Goal: Task Accomplishment & Management: Use online tool/utility

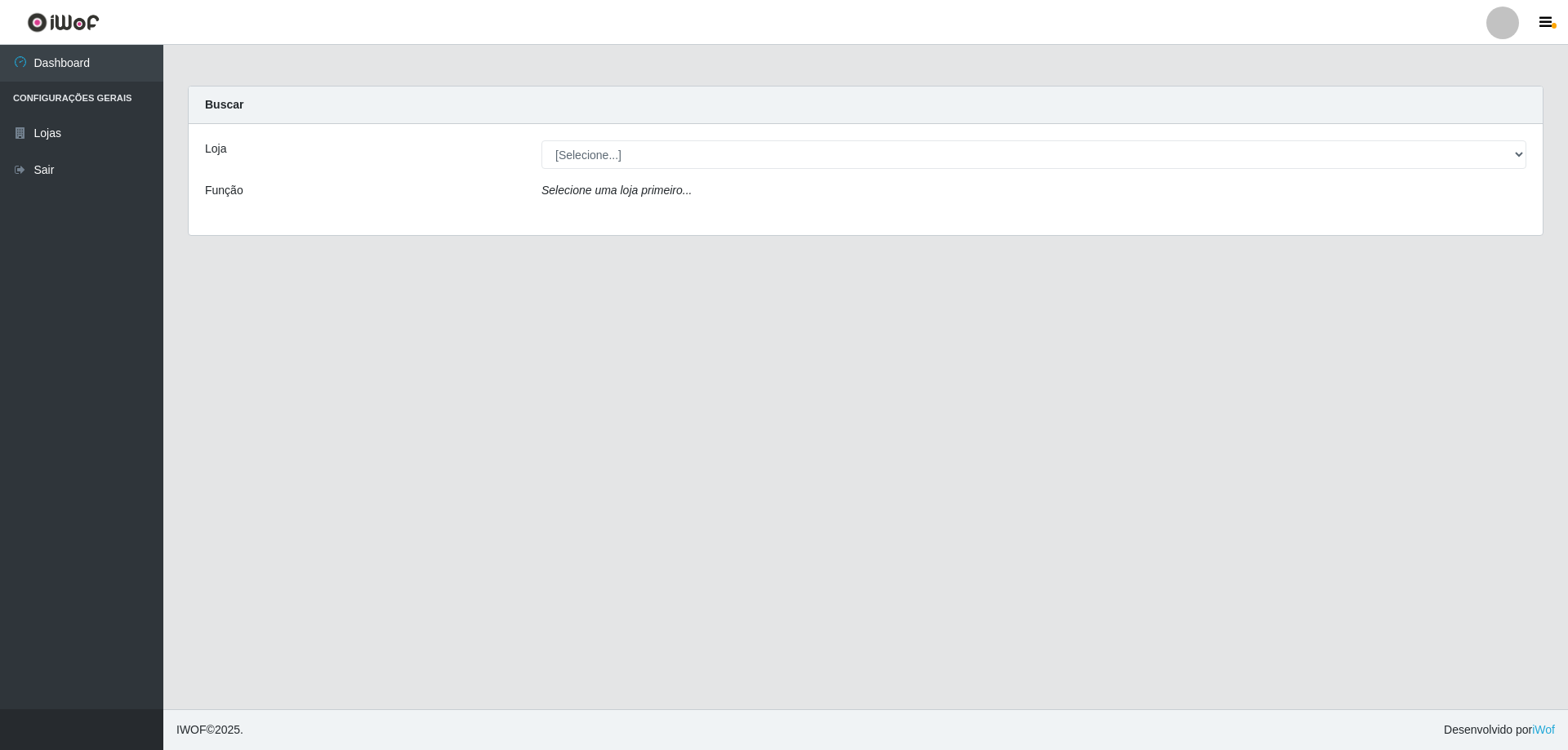
click at [603, 170] on div "Loja [Selecione...] SuperShow Bis - Avenida 6 SuperShow Bis - Rosa dos Ventos F…" at bounding box center [866, 179] width 1355 height 111
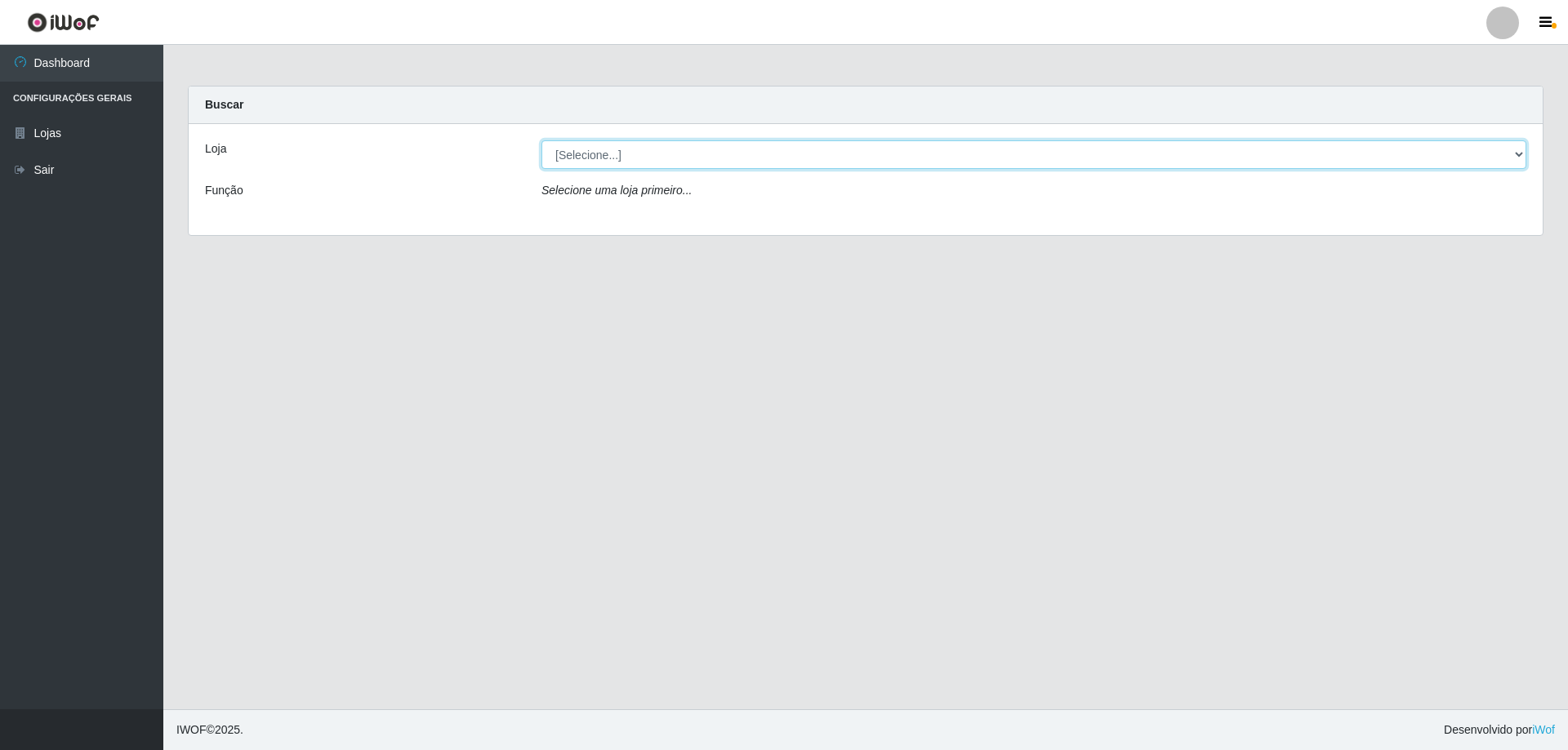
click at [604, 160] on select "[Selecione...] SuperShow Bis - Avenida 6 SuperShow [GEOGRAPHIC_DATA]" at bounding box center [1034, 155] width 985 height 29
select select "60"
click at [541, 140] on select "[Selecione...] SuperShow Bis - Avenida 6 SuperShow [GEOGRAPHIC_DATA]" at bounding box center [1034, 155] width 985 height 29
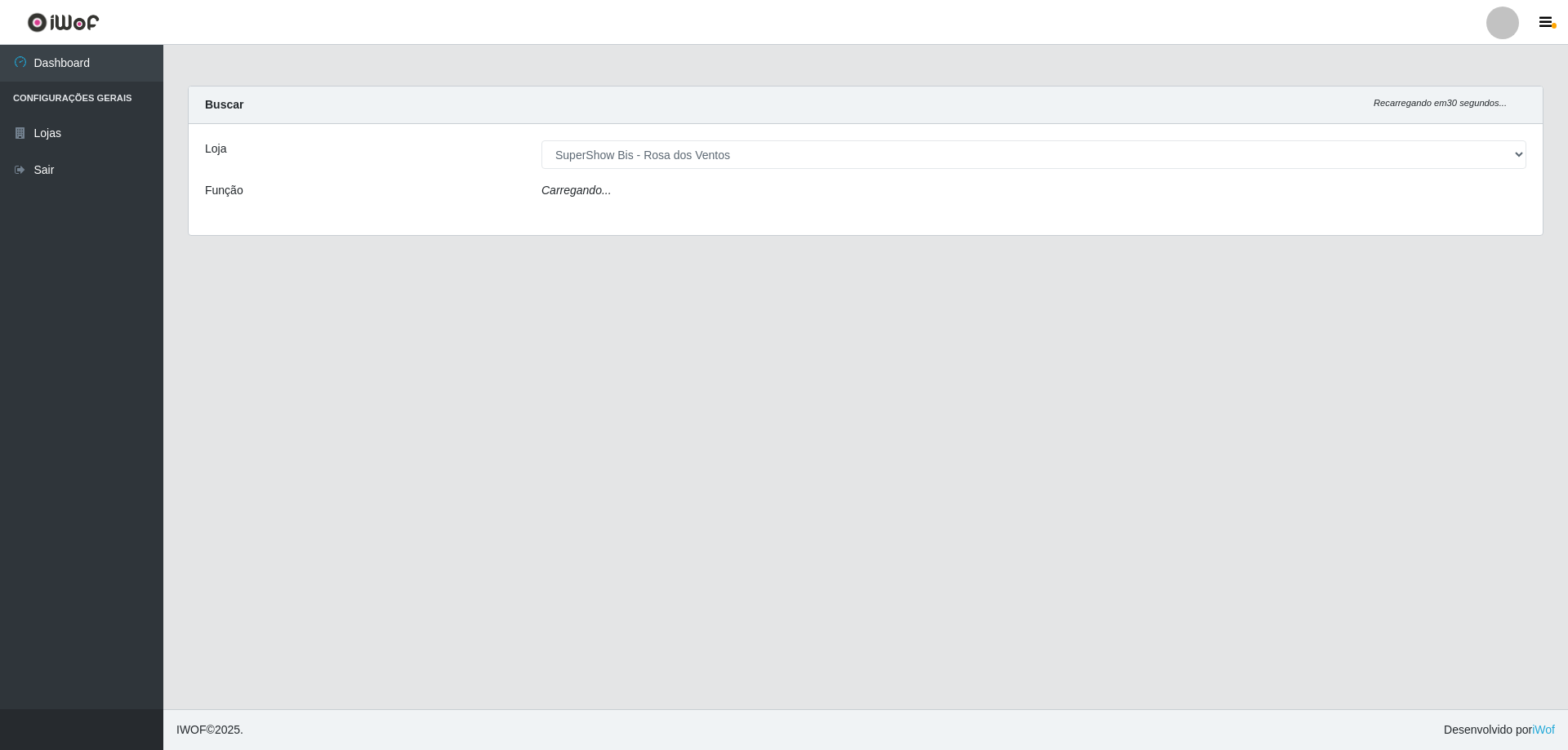
click at [627, 197] on div "Carregando..." at bounding box center [1034, 194] width 1010 height 23
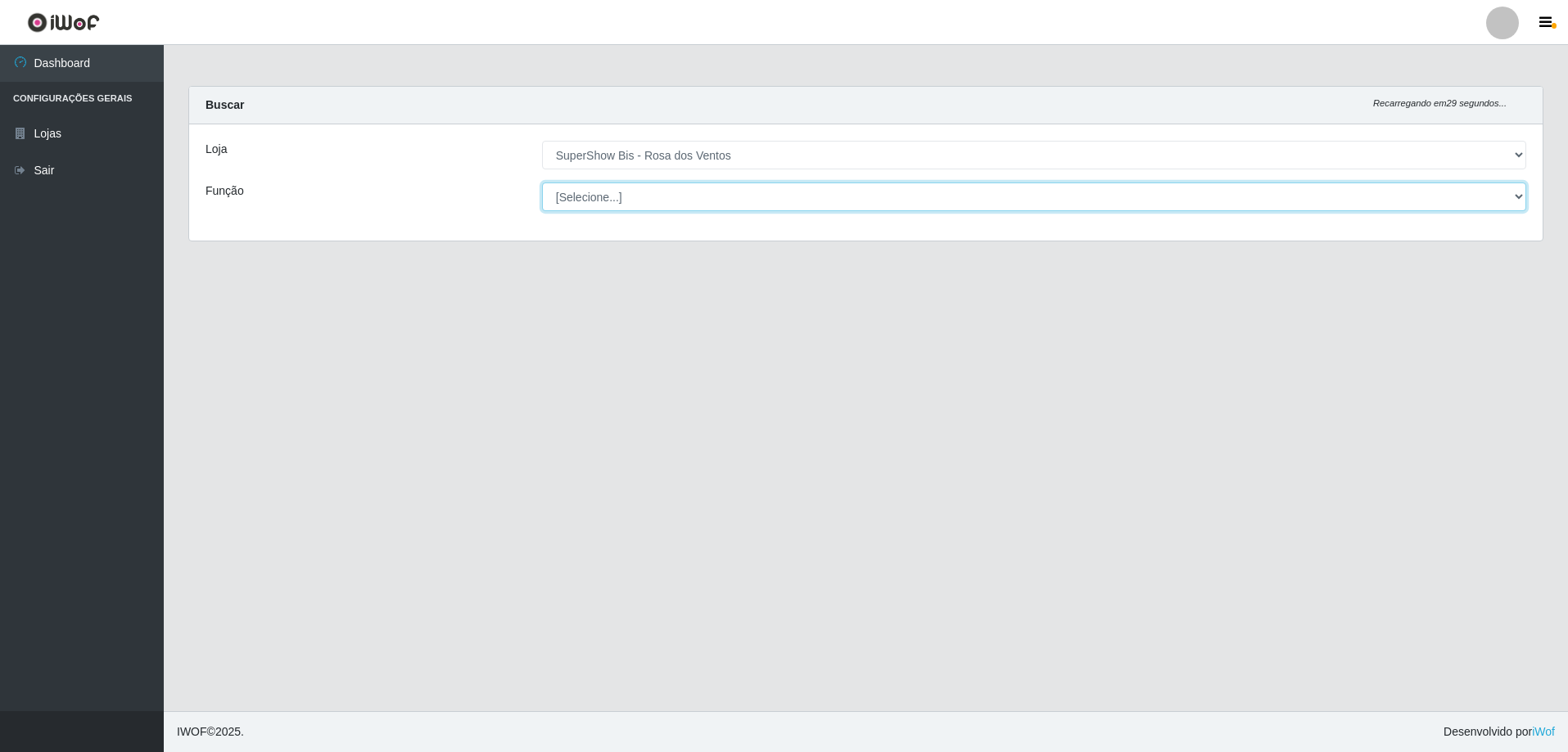
click at [628, 198] on select "[Selecione...] ASG ASG + ASG ++ Auxiliar de Cozinha Balconista de Açougue Balco…" at bounding box center [1034, 197] width 984 height 29
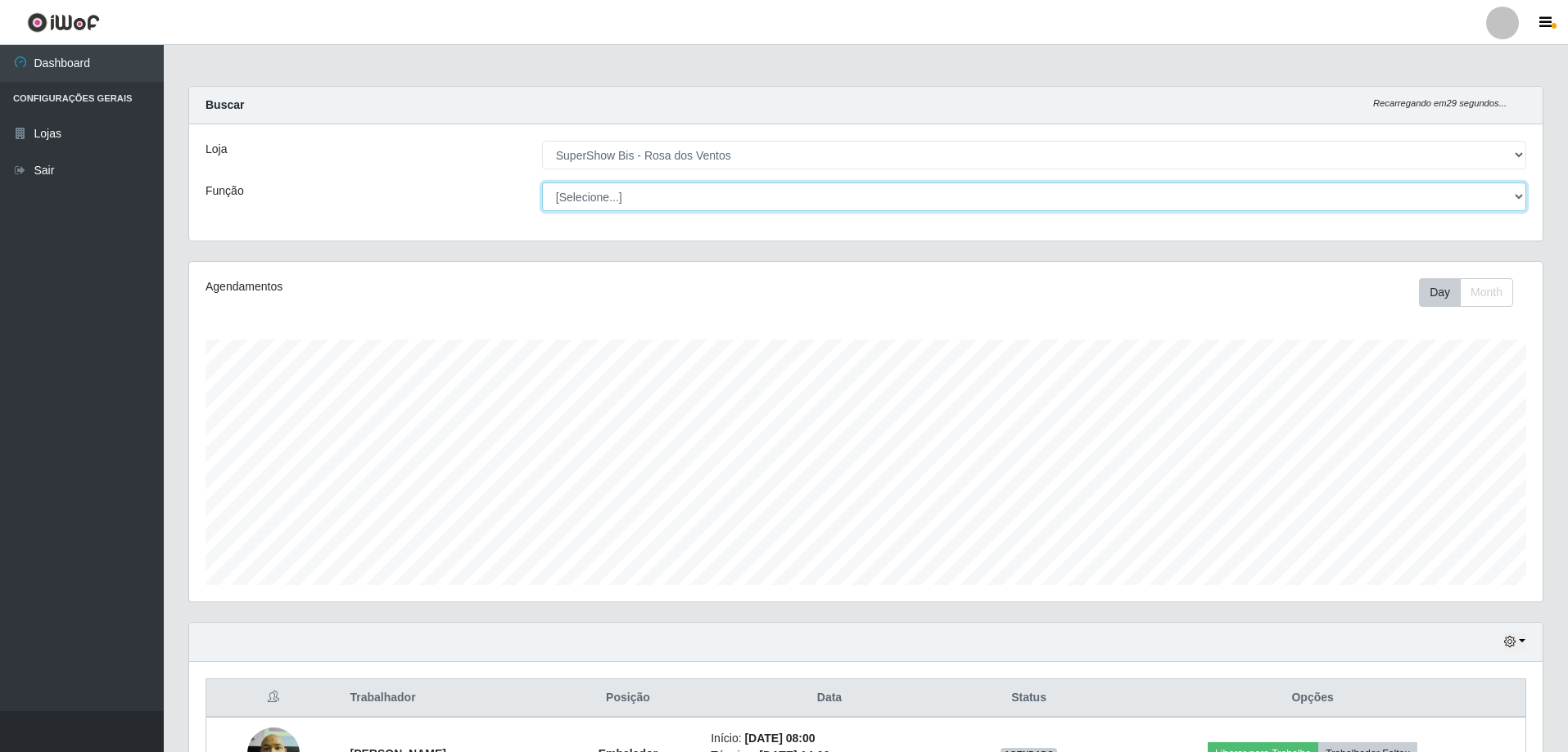
scroll to position [339, 1353]
click at [542, 182] on select "[Selecione...] ASG ASG + ASG ++ Auxiliar de Cozinha Balconista de Açougue Balco…" at bounding box center [1034, 197] width 984 height 29
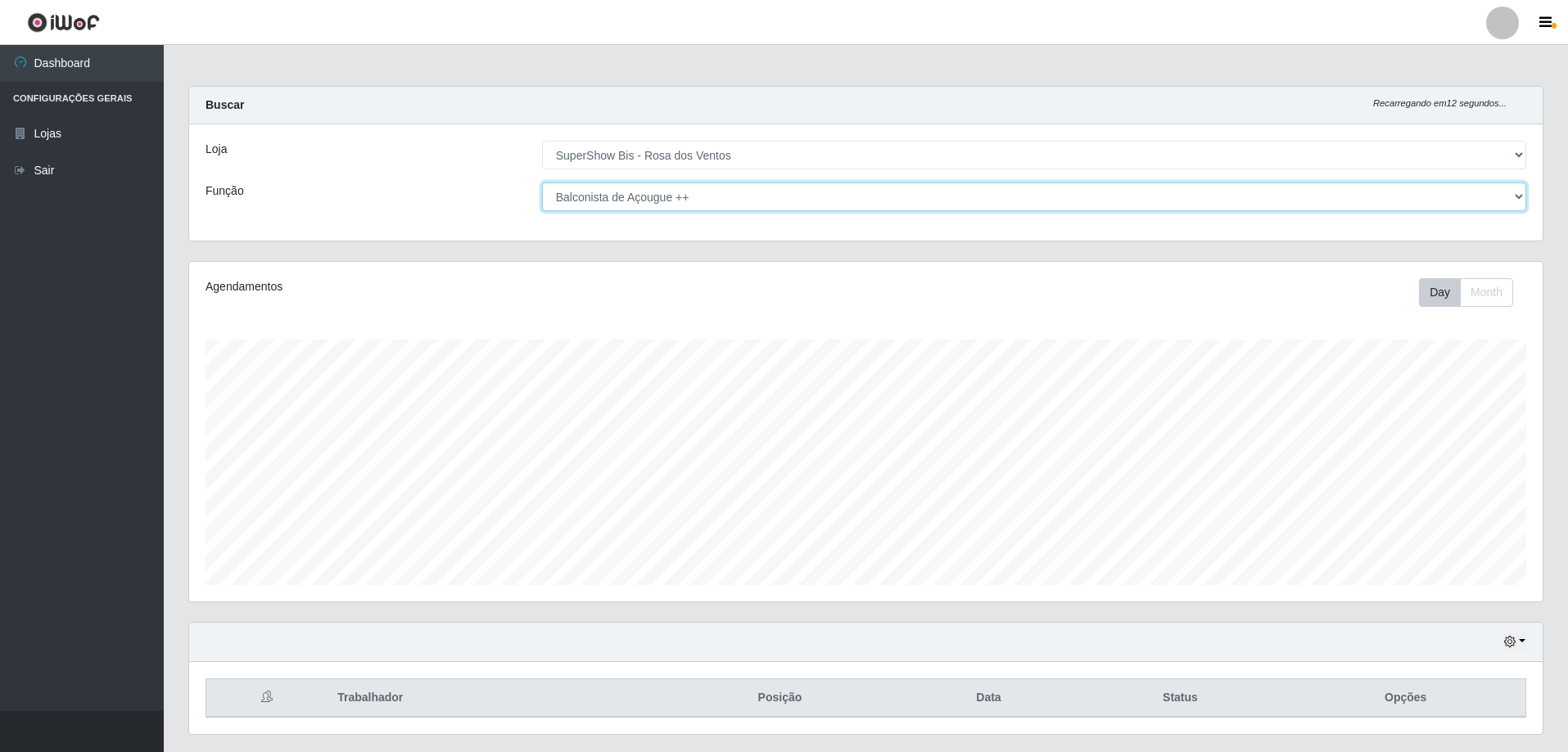
click at [620, 199] on select "[Selecione...] ASG ASG + ASG ++ Auxiliar de Cozinha Balconista de Açougue Balco…" at bounding box center [1034, 197] width 984 height 29
select select "1"
click at [542, 182] on select "[Selecione...] ASG ASG + ASG ++ Auxiliar de Cozinha Balconista de Açougue Balco…" at bounding box center [1034, 197] width 984 height 29
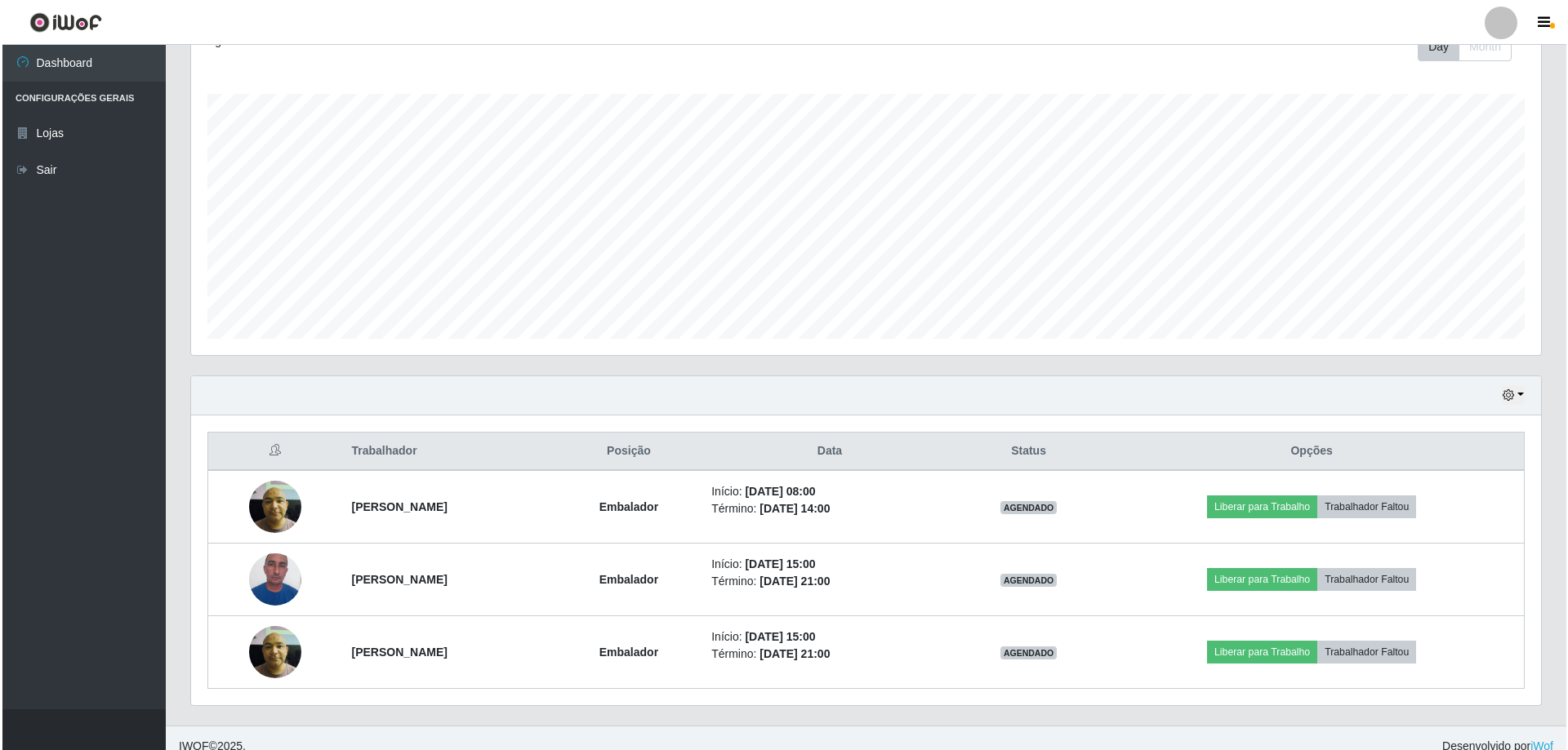
scroll to position [261, 0]
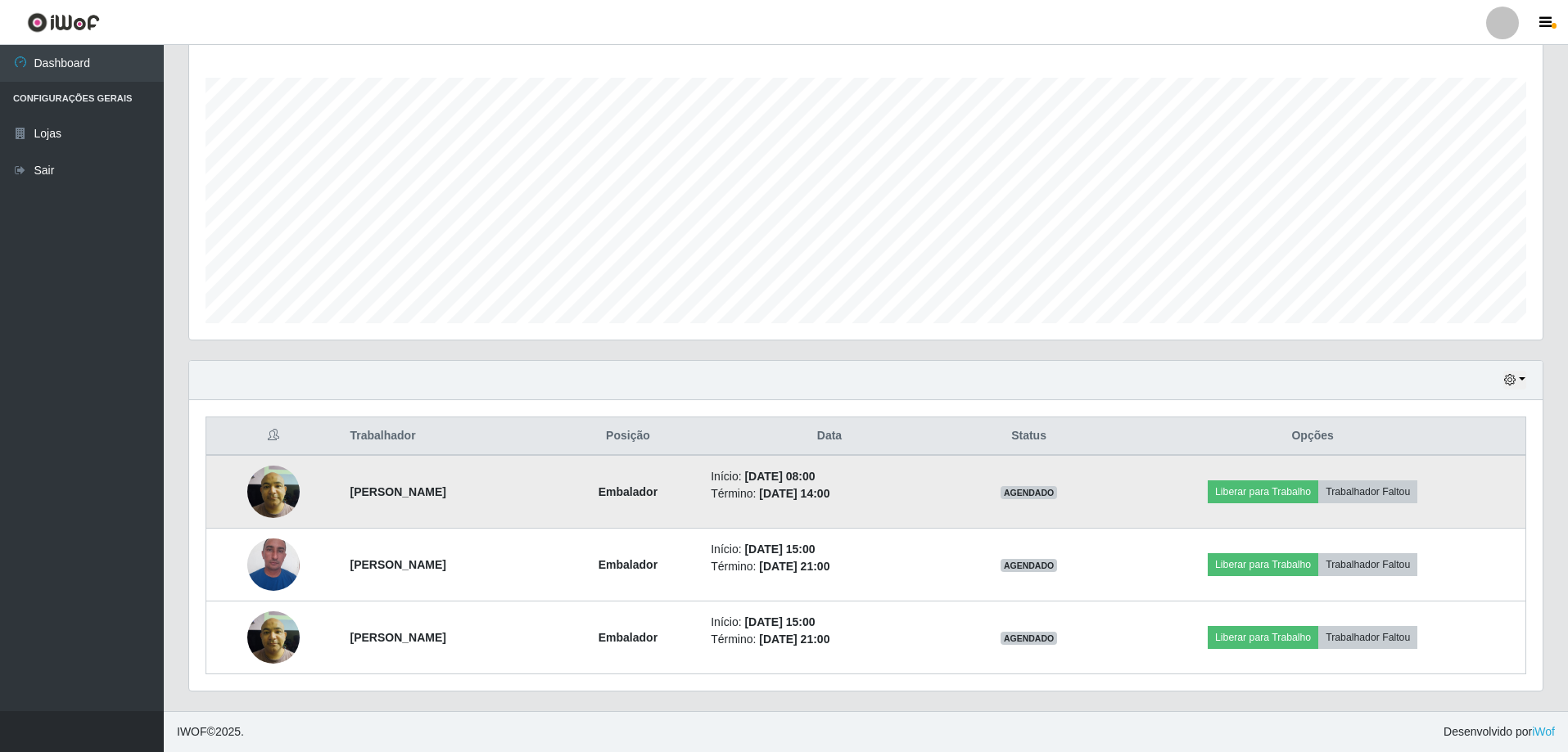
click at [1308, 505] on td "Liberar para Trabalho Trabalhador Faltou" at bounding box center [1313, 492] width 426 height 74
click at [1301, 494] on button "Liberar para Trabalho" at bounding box center [1263, 491] width 110 height 23
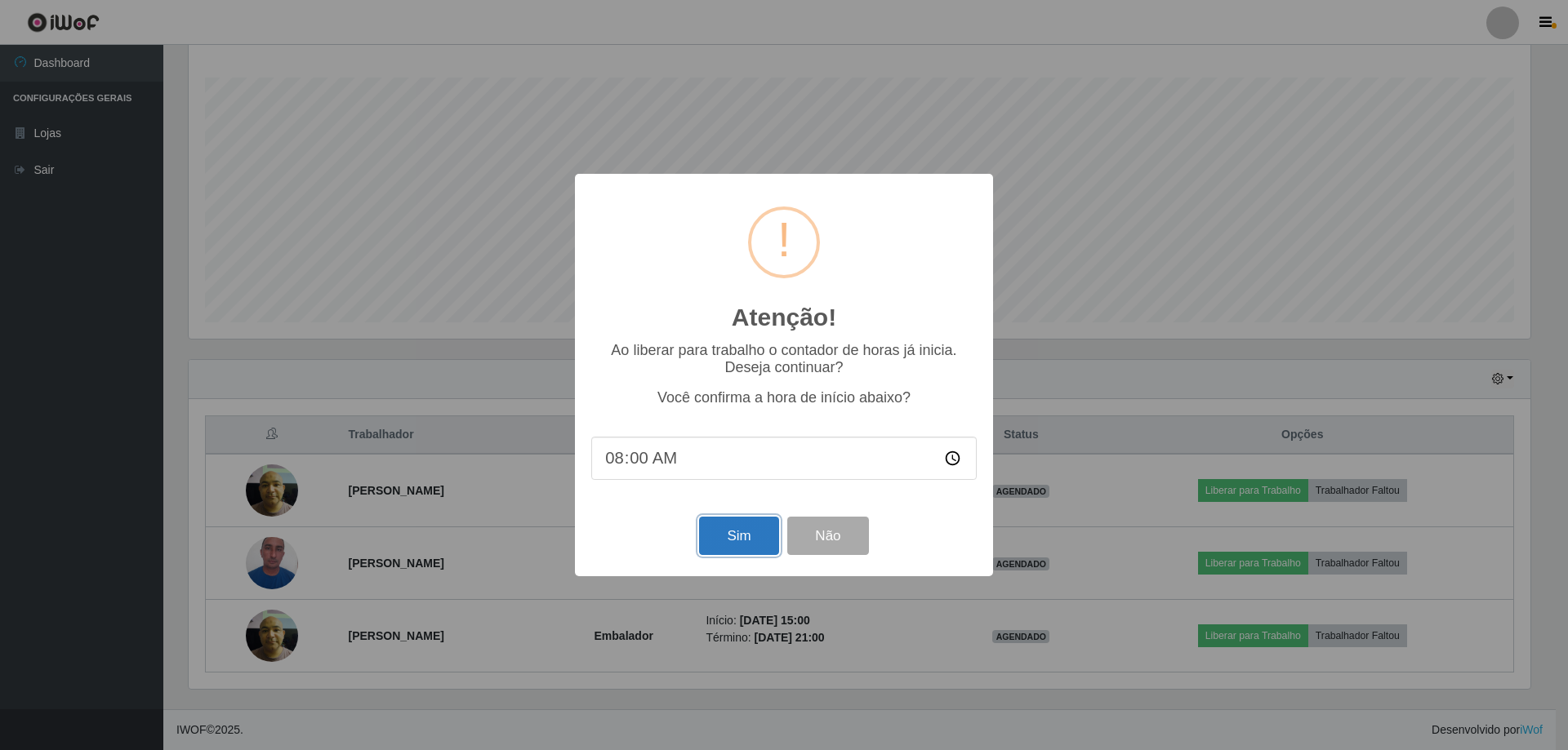
click at [741, 535] on button "Sim" at bounding box center [739, 536] width 79 height 39
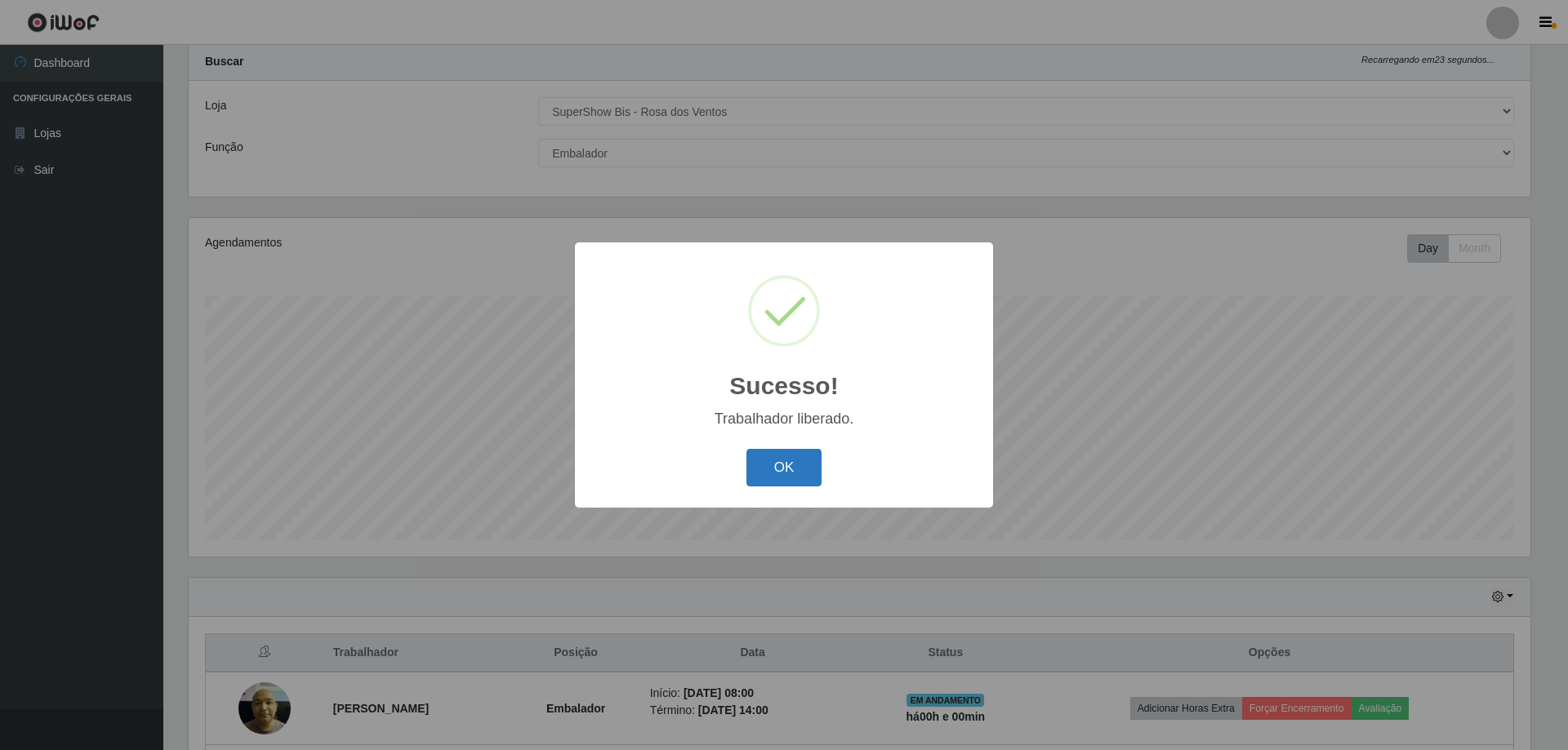
click at [792, 474] on button "OK" at bounding box center [784, 468] width 76 height 39
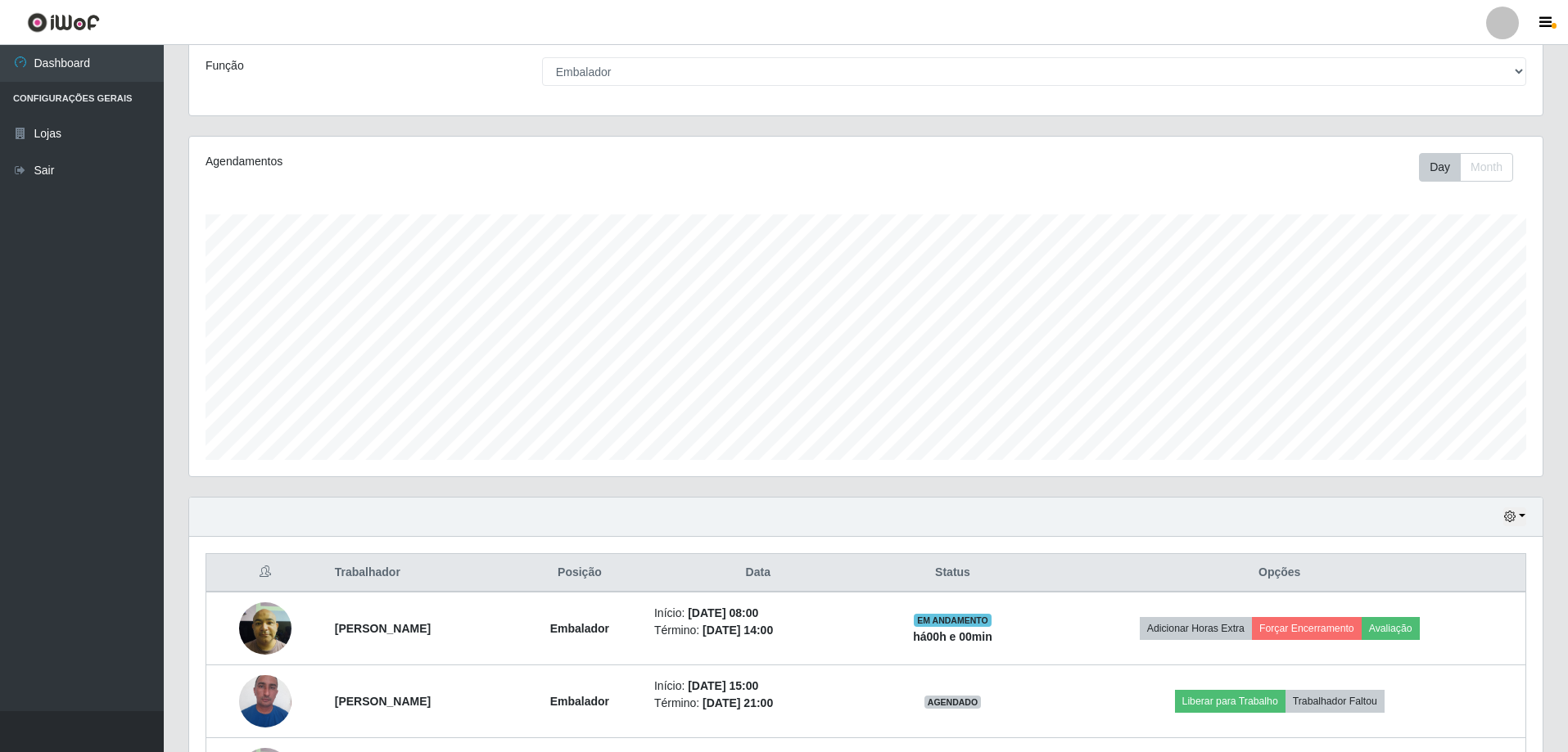
scroll to position [207, 0]
